Goal: Information Seeking & Learning: Learn about a topic

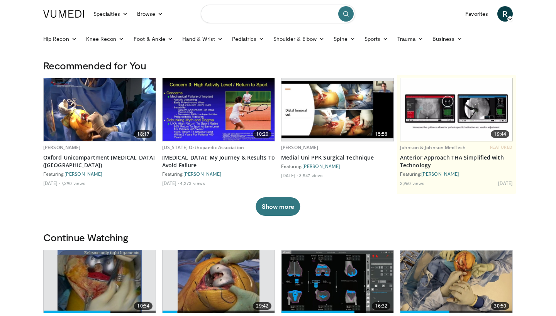
click at [228, 17] on input "Search topics, interventions" at bounding box center [278, 14] width 154 height 19
type input "**********"
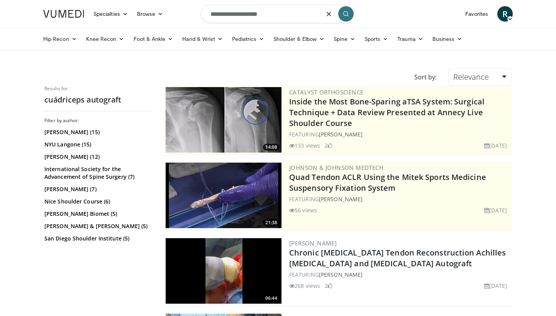
drag, startPoint x: 223, startPoint y: 16, endPoint x: 201, endPoint y: 8, distance: 22.7
click at [201, 8] on form "**********" at bounding box center [278, 14] width 154 height 28
click at [296, 12] on input "**********" at bounding box center [278, 14] width 154 height 19
type input "**********"
click at [346, 15] on icon "submit" at bounding box center [346, 14] width 6 height 6
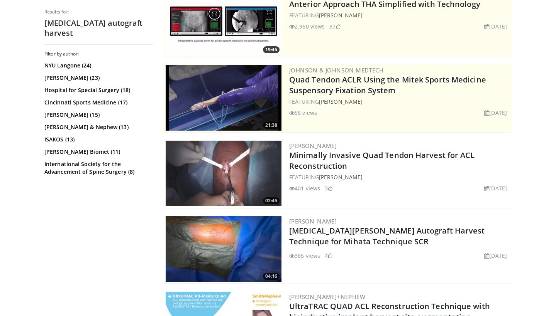
scroll to position [101, 0]
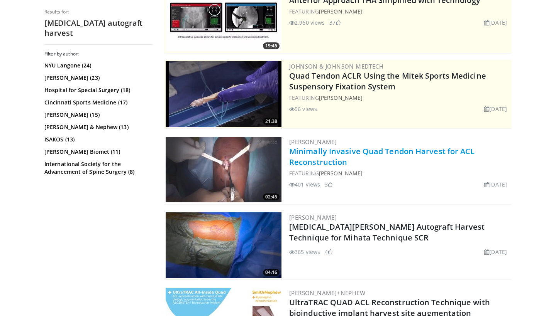
click at [322, 157] on link "Minimally Invasive Quad Tendon Harvest for ACL Reconstruction" at bounding box center [382, 156] width 186 height 21
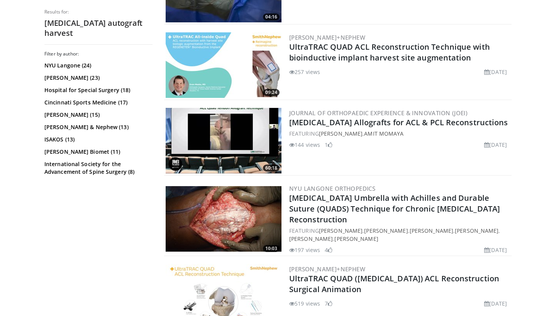
scroll to position [358, 0]
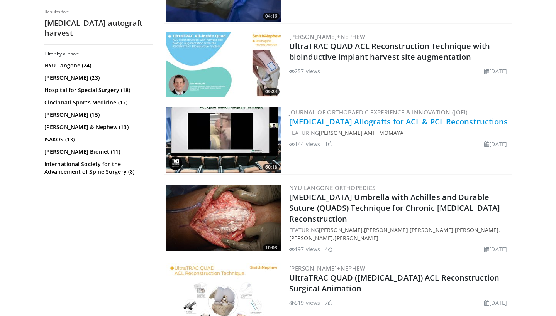
click at [345, 117] on link "Quadriceps Allografts for ACL & PCL Reconstructions" at bounding box center [398, 122] width 219 height 10
click at [378, 148] on div "Journal of Orthopaedic Experience & Innovation (JOEI) Quadriceps Allografts for…" at bounding box center [399, 140] width 221 height 66
click at [270, 149] on img at bounding box center [224, 140] width 116 height 66
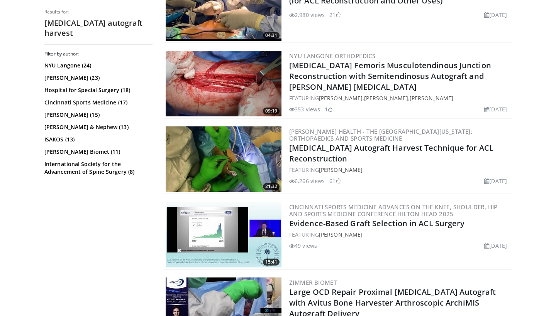
click at [270, 149] on img at bounding box center [224, 160] width 116 height 66
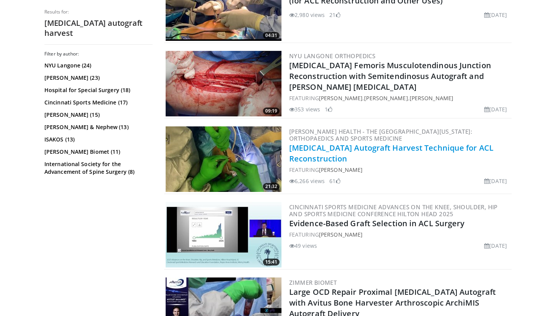
click at [321, 161] on link "[MEDICAL_DATA] Autograft Harvest Technique for ACL Reconstruction" at bounding box center [391, 153] width 204 height 21
click at [322, 155] on link "Quadriceps Tendon Autograft Harvest Technique for ACL Reconstruction" at bounding box center [391, 153] width 204 height 21
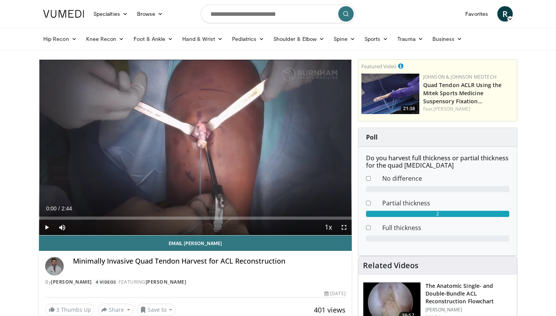
click at [47, 228] on span "Video Player" at bounding box center [46, 227] width 15 height 15
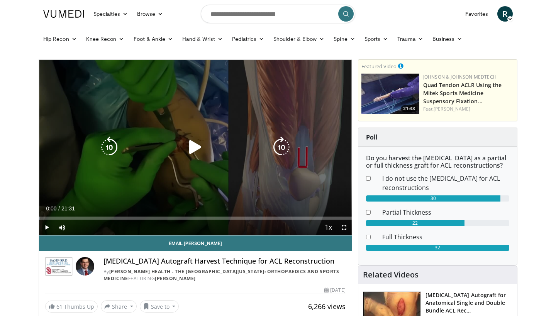
click at [195, 149] on icon "Video Player" at bounding box center [195, 148] width 22 height 22
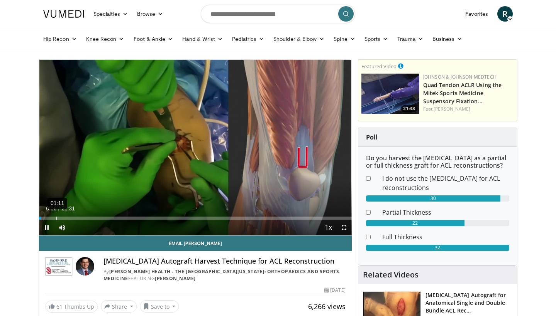
click at [57, 219] on div "01:11" at bounding box center [56, 218] width 1 height 3
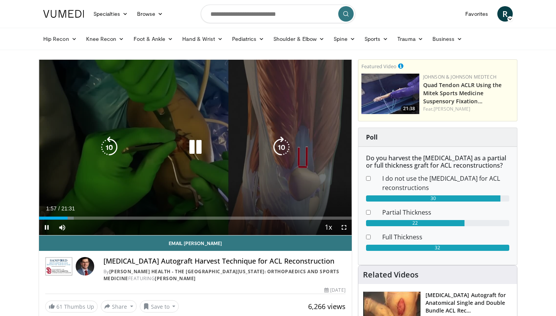
click at [284, 151] on icon "Video Player" at bounding box center [281, 148] width 22 height 22
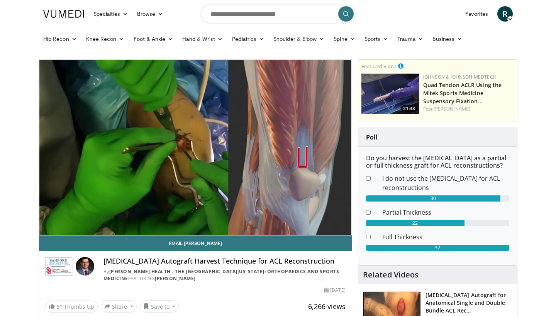
click at [284, 151] on div "10 seconds Tap to unmute" at bounding box center [195, 148] width 313 height 176
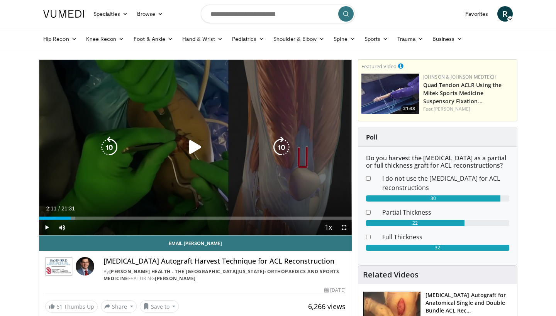
click at [281, 142] on icon "Video Player" at bounding box center [281, 148] width 22 height 22
click at [188, 146] on icon "Video Player" at bounding box center [195, 148] width 22 height 22
click at [282, 152] on icon "Video Player" at bounding box center [281, 148] width 22 height 22
click at [280, 152] on icon "Video Player" at bounding box center [281, 148] width 22 height 22
click at [284, 144] on icon "Video Player" at bounding box center [281, 148] width 22 height 22
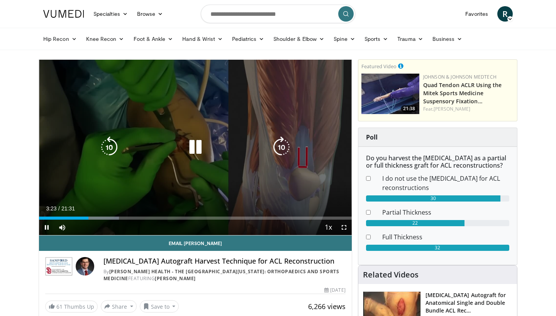
click at [277, 145] on icon "Video Player" at bounding box center [281, 148] width 22 height 22
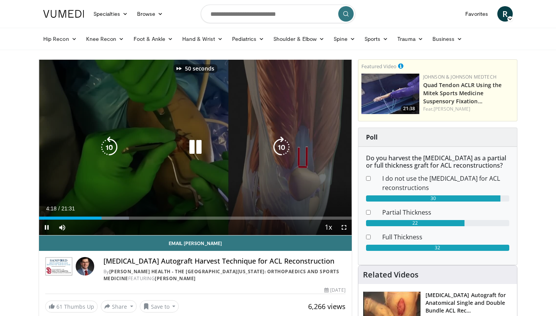
click at [277, 145] on icon "Video Player" at bounding box center [281, 148] width 22 height 22
click at [281, 145] on icon "Video Player" at bounding box center [281, 148] width 22 height 22
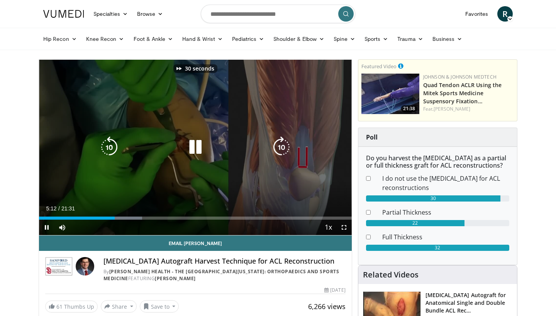
click at [281, 145] on icon "Video Player" at bounding box center [281, 148] width 22 height 22
click at [287, 149] on icon "Video Player" at bounding box center [281, 148] width 22 height 22
click at [281, 148] on icon "Video Player" at bounding box center [281, 148] width 22 height 22
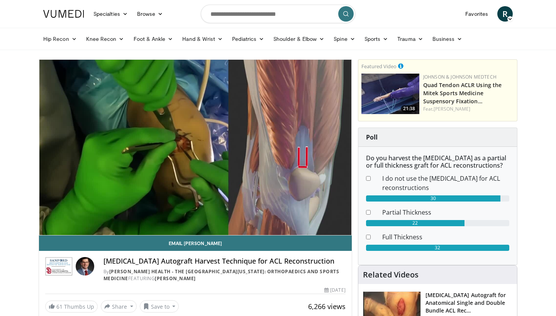
click at [281, 148] on div "30 seconds Tap to unmute" at bounding box center [195, 148] width 313 height 176
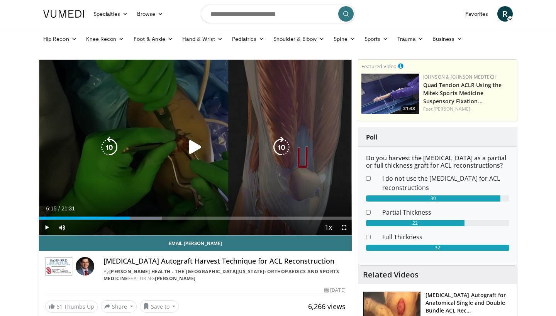
click at [282, 142] on icon "Video Player" at bounding box center [281, 148] width 22 height 22
click at [199, 142] on icon "Video Player" at bounding box center [195, 148] width 22 height 22
click at [278, 149] on icon "Video Player" at bounding box center [281, 148] width 22 height 22
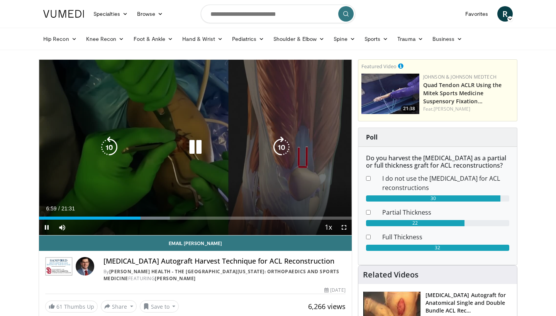
click at [277, 149] on icon "Video Player" at bounding box center [281, 148] width 22 height 22
click at [280, 149] on icon "Video Player" at bounding box center [281, 148] width 22 height 22
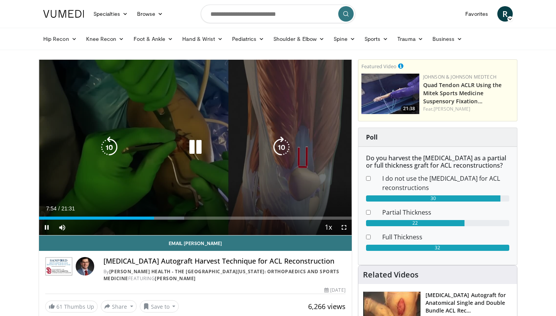
click at [287, 148] on icon "Video Player" at bounding box center [281, 148] width 22 height 22
click at [279, 151] on icon "Video Player" at bounding box center [281, 148] width 22 height 22
click at [281, 148] on icon "Video Player" at bounding box center [281, 148] width 22 height 22
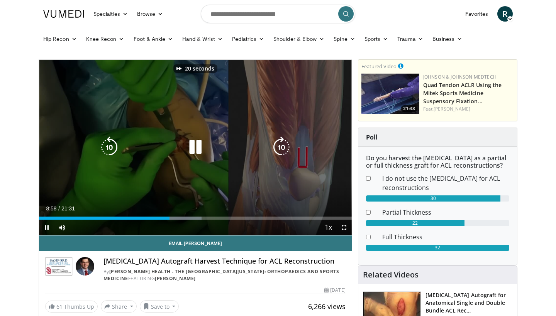
click at [281, 148] on icon "Video Player" at bounding box center [281, 148] width 22 height 22
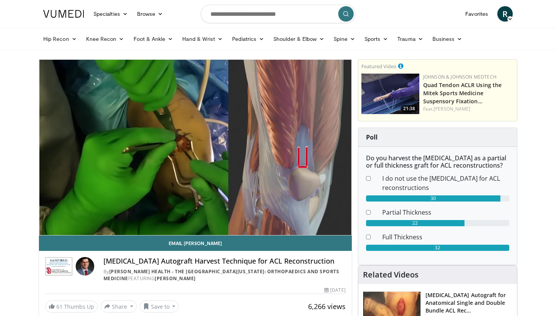
click at [281, 148] on div "10 seconds Tap to unmute" at bounding box center [195, 148] width 313 height 176
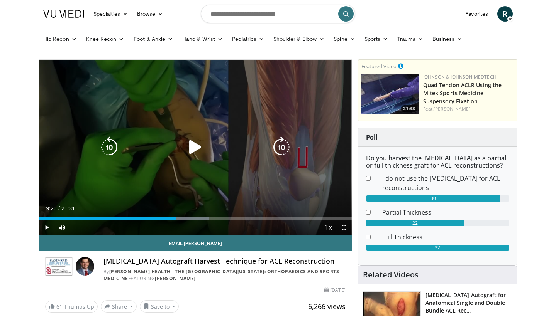
click at [278, 151] on icon "Video Player" at bounding box center [281, 148] width 22 height 22
click at [196, 144] on icon "Video Player" at bounding box center [195, 148] width 22 height 22
click at [281, 151] on icon "Video Player" at bounding box center [281, 148] width 22 height 22
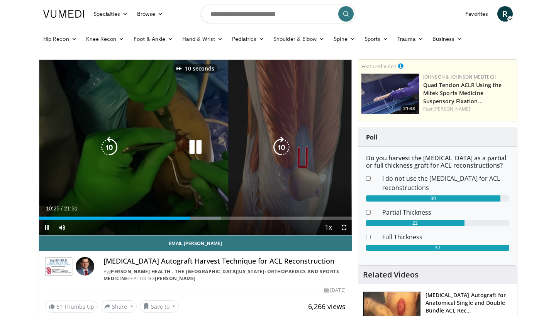
click at [281, 151] on icon "Video Player" at bounding box center [281, 148] width 22 height 22
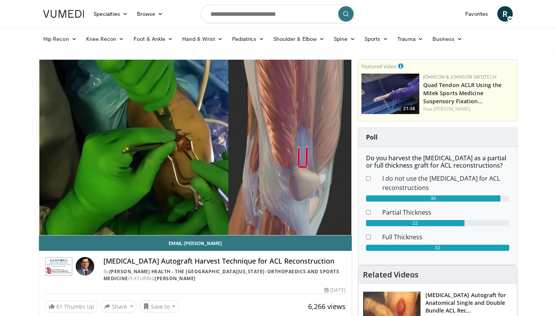
click at [282, 151] on div "50 seconds Tap to unmute" at bounding box center [195, 148] width 313 height 176
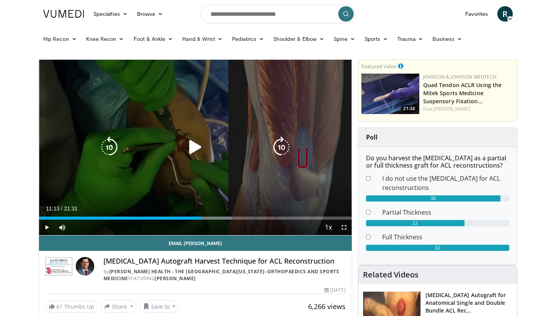
click at [197, 149] on icon "Video Player" at bounding box center [195, 148] width 22 height 22
click at [278, 152] on icon "Video Player" at bounding box center [281, 148] width 22 height 22
click at [281, 145] on icon "Video Player" at bounding box center [281, 148] width 22 height 22
click at [284, 147] on icon "Video Player" at bounding box center [281, 148] width 22 height 22
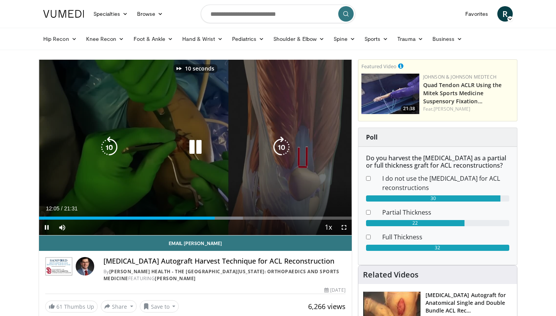
click at [284, 147] on icon "Video Player" at bounding box center [281, 148] width 22 height 22
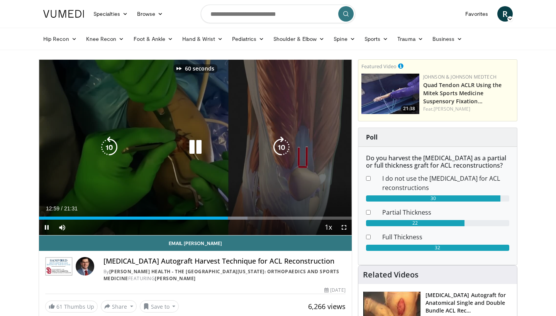
click at [284, 147] on icon "Video Player" at bounding box center [281, 148] width 22 height 22
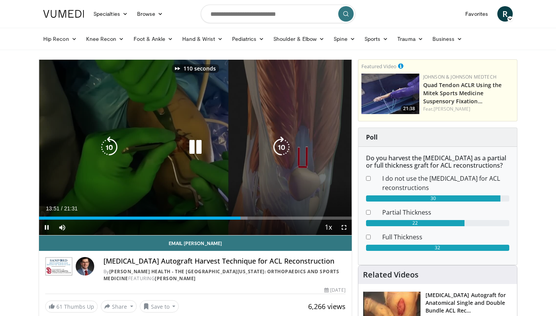
click at [284, 147] on icon "Video Player" at bounding box center [281, 148] width 22 height 22
click at [281, 148] on icon "Video Player" at bounding box center [281, 148] width 22 height 22
click at [282, 149] on icon "Video Player" at bounding box center [281, 148] width 22 height 22
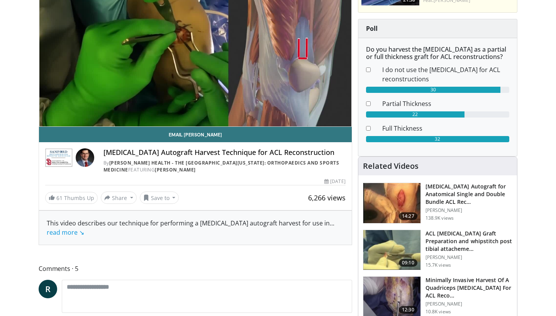
scroll to position [113, 0]
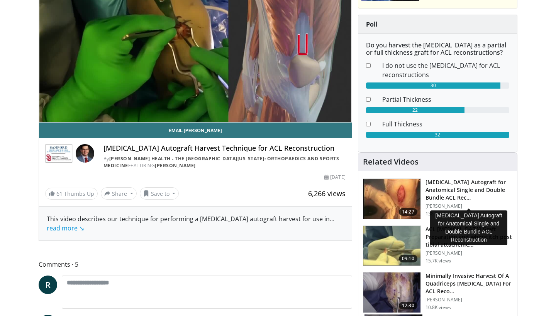
click at [483, 194] on h3 "Quadriceps Autograft for Anatomical Single and Double Bundle ACL Rec…" at bounding box center [468, 190] width 87 height 23
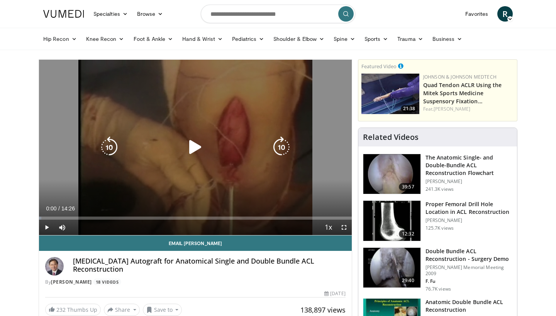
click at [198, 148] on icon "Video Player" at bounding box center [195, 148] width 22 height 22
click at [277, 146] on icon "Video Player" at bounding box center [281, 148] width 22 height 22
click at [277, 147] on icon "Video Player" at bounding box center [281, 148] width 22 height 22
click at [286, 142] on icon "Video Player" at bounding box center [281, 148] width 22 height 22
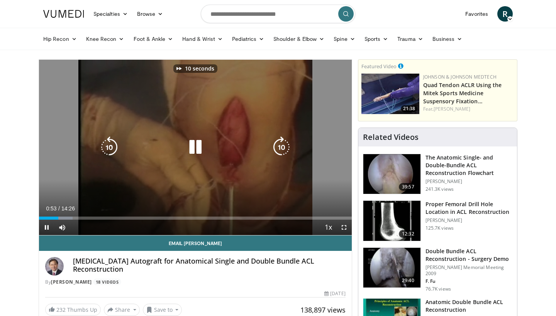
click at [282, 146] on icon "Video Player" at bounding box center [281, 148] width 22 height 22
click at [281, 146] on icon "Video Player" at bounding box center [281, 148] width 22 height 22
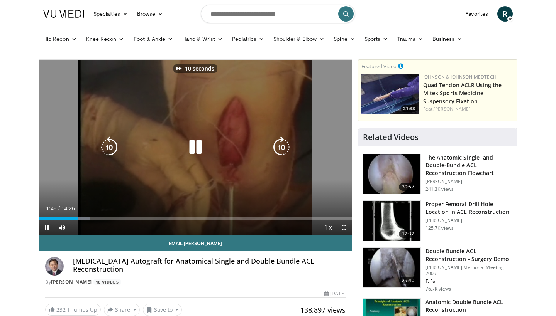
click at [281, 146] on icon "Video Player" at bounding box center [281, 148] width 22 height 22
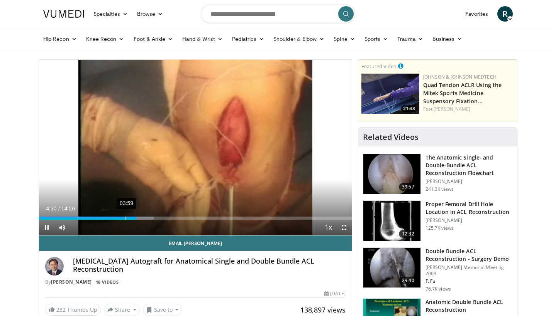
click at [125, 217] on div "03:59" at bounding box center [125, 218] width 1 height 3
click at [115, 219] on div "03:31" at bounding box center [115, 218] width 1 height 3
